Goal: Information Seeking & Learning: Learn about a topic

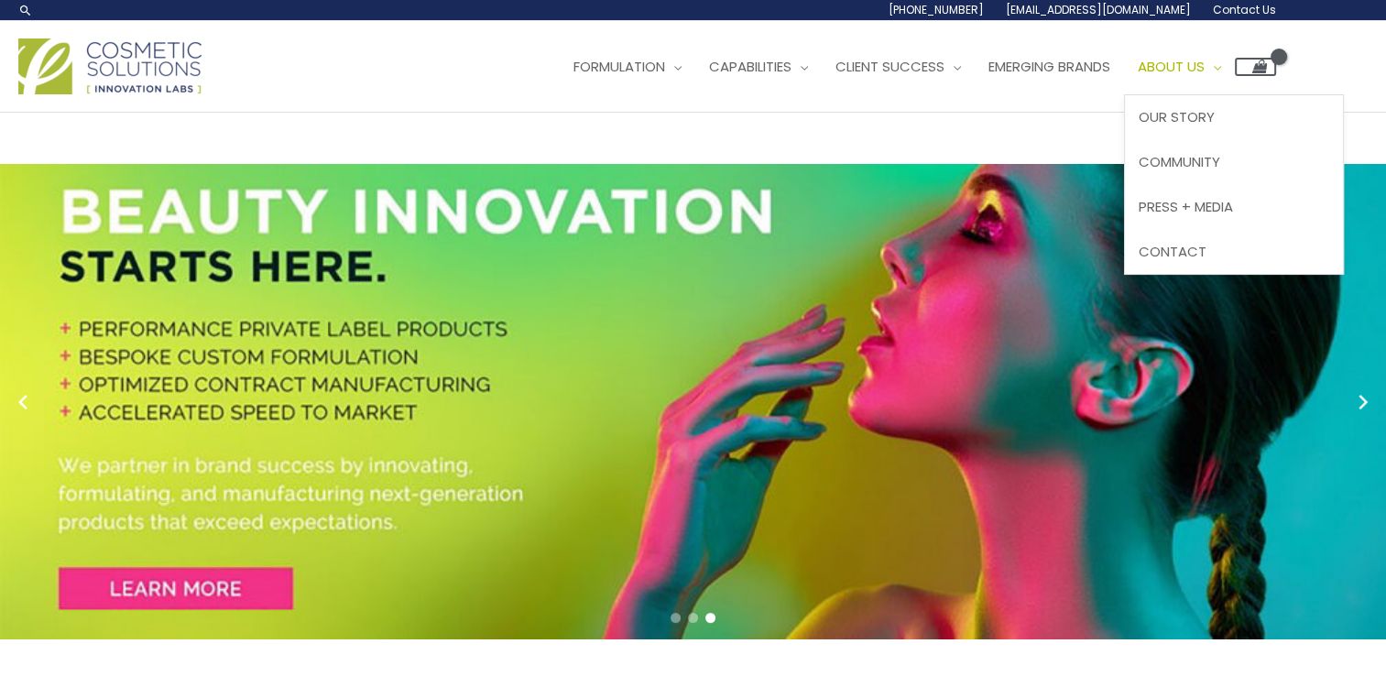
click at [1221, 64] on span "Site Navigation" at bounding box center [1213, 66] width 16 height 19
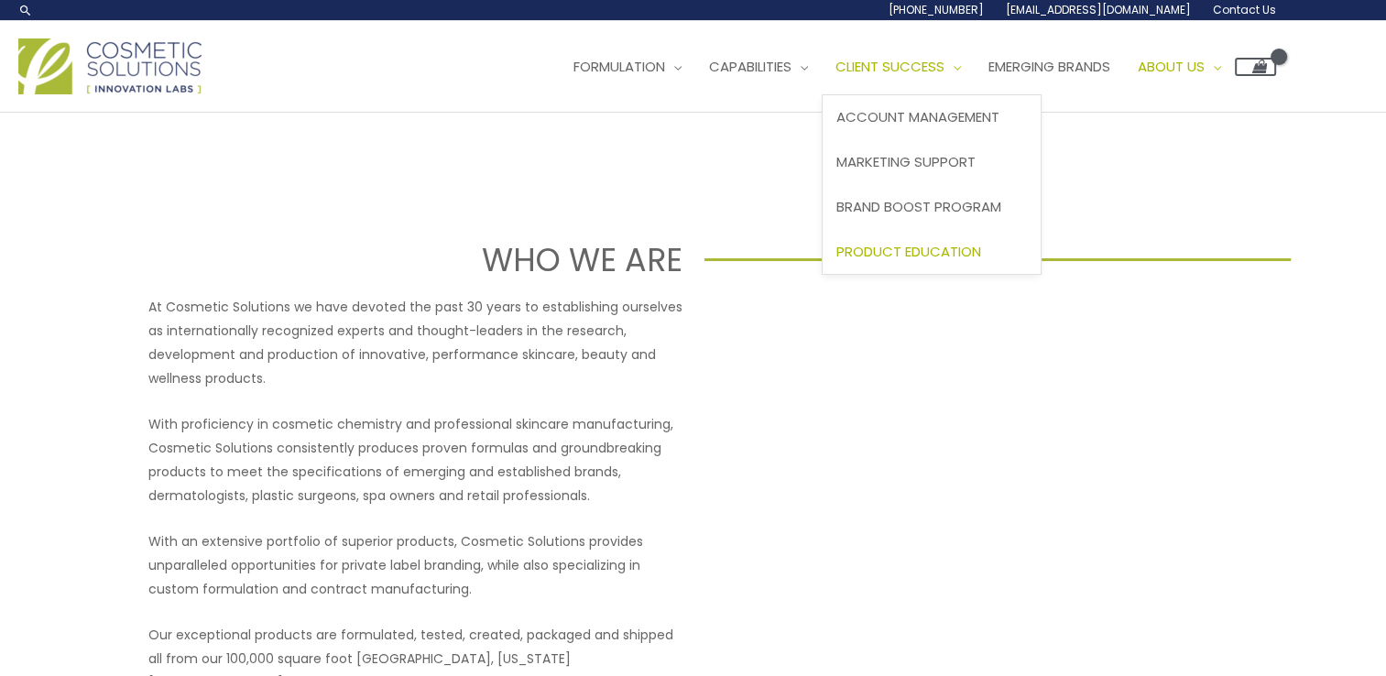
click at [928, 258] on span "Product Education" at bounding box center [909, 251] width 145 height 19
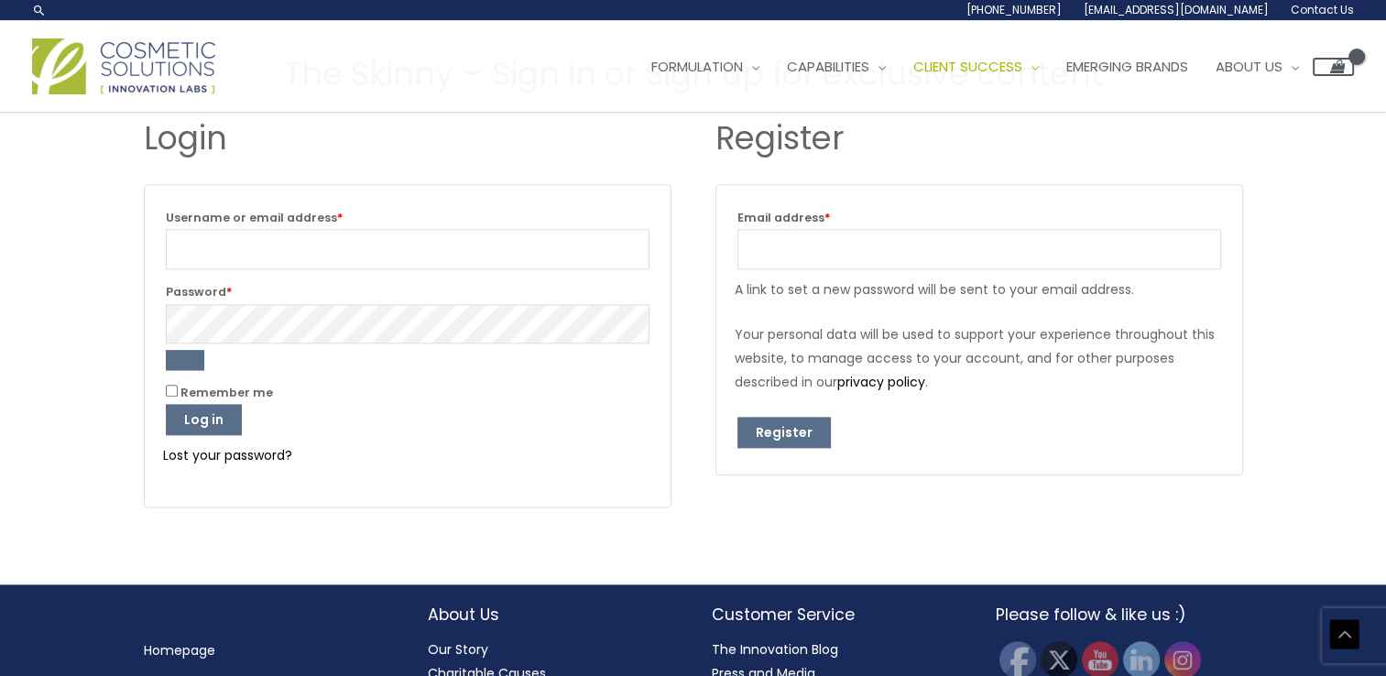
scroll to position [2078, 0]
